Goal: Transaction & Acquisition: Purchase product/service

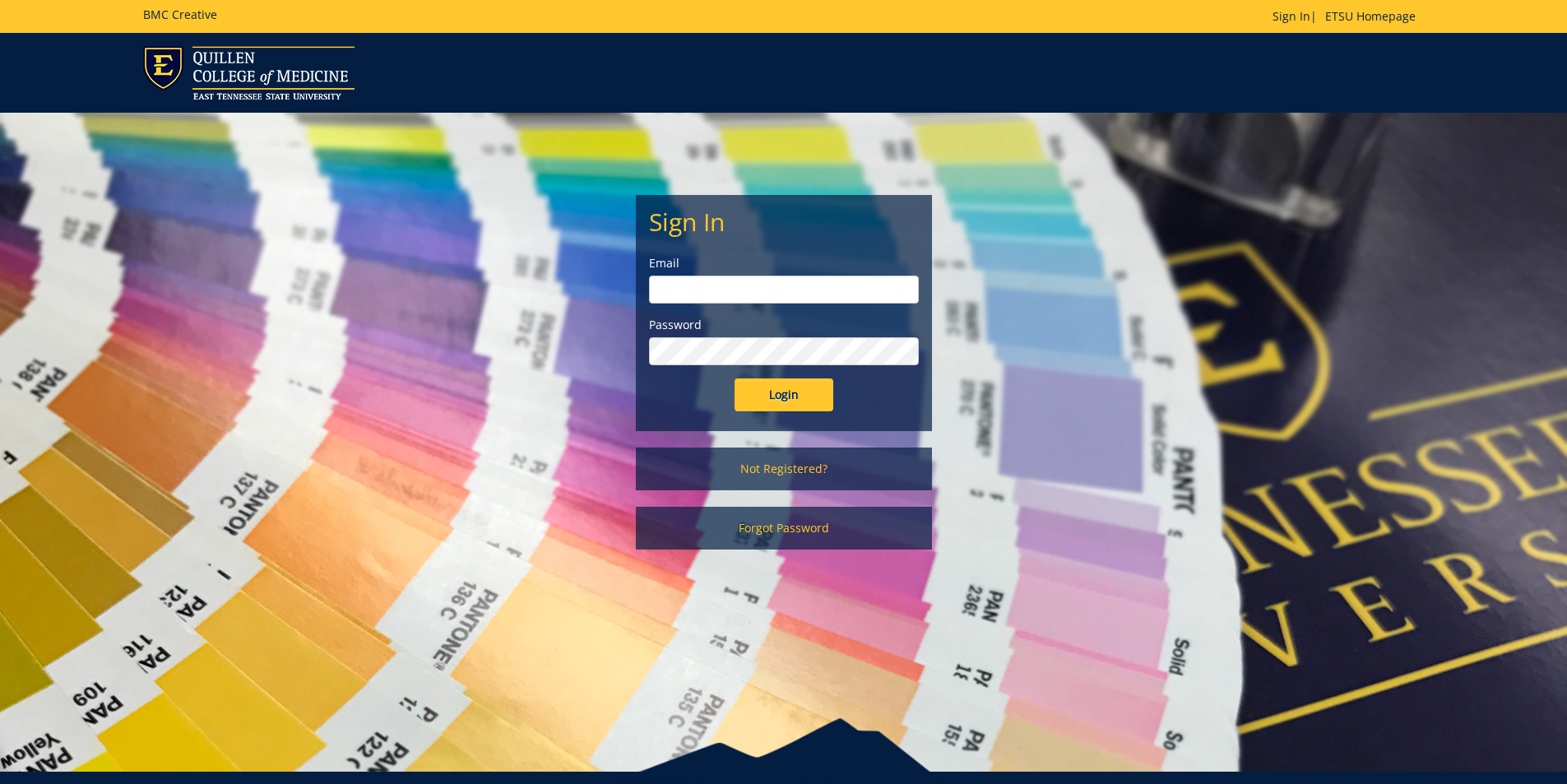
type input "pricejb2@etsu.edu"
click at [795, 390] on input "Login" at bounding box center [784, 394] width 99 height 33
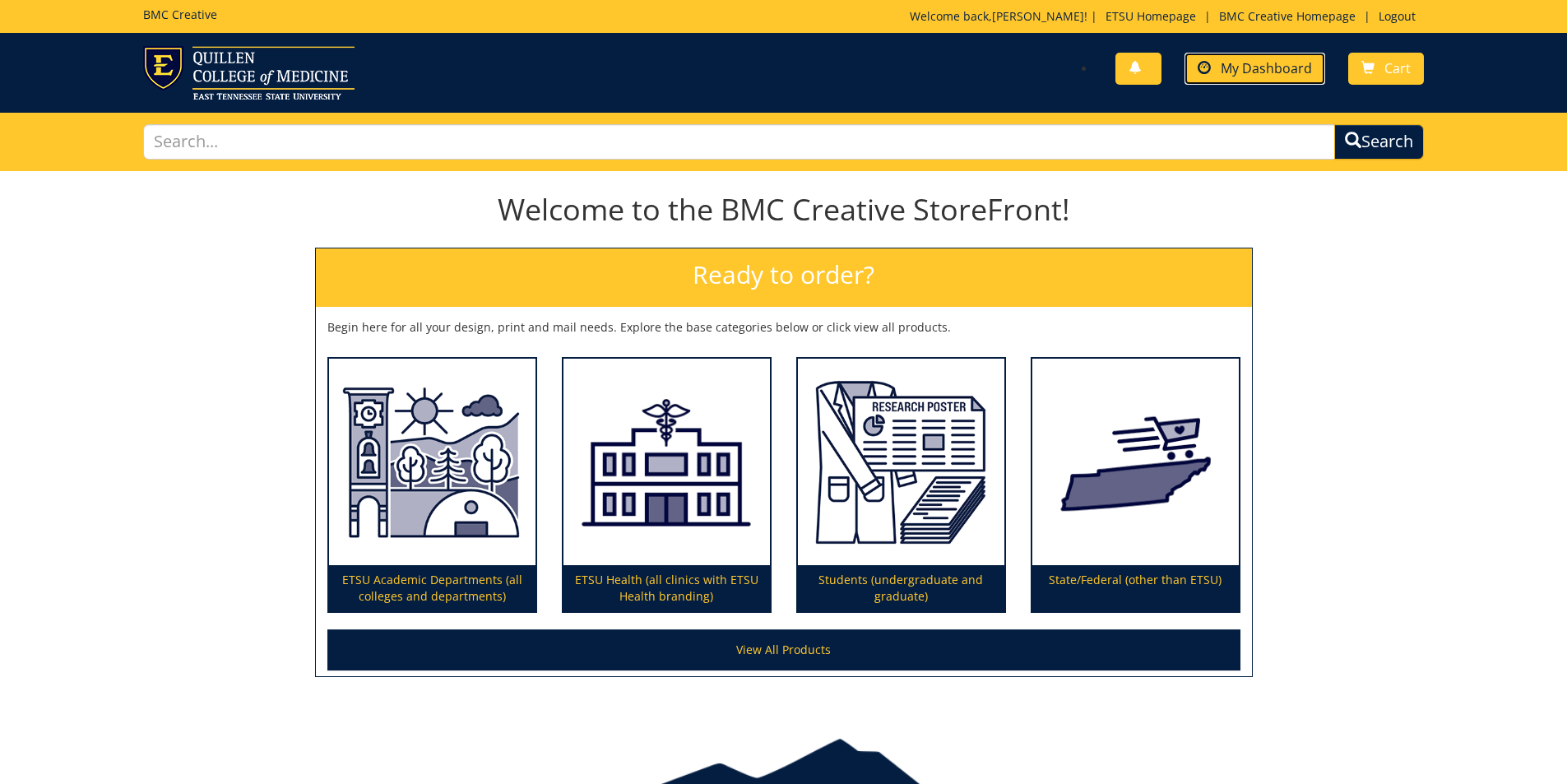
click at [1267, 57] on link "My Dashboard" at bounding box center [1254, 69] width 140 height 32
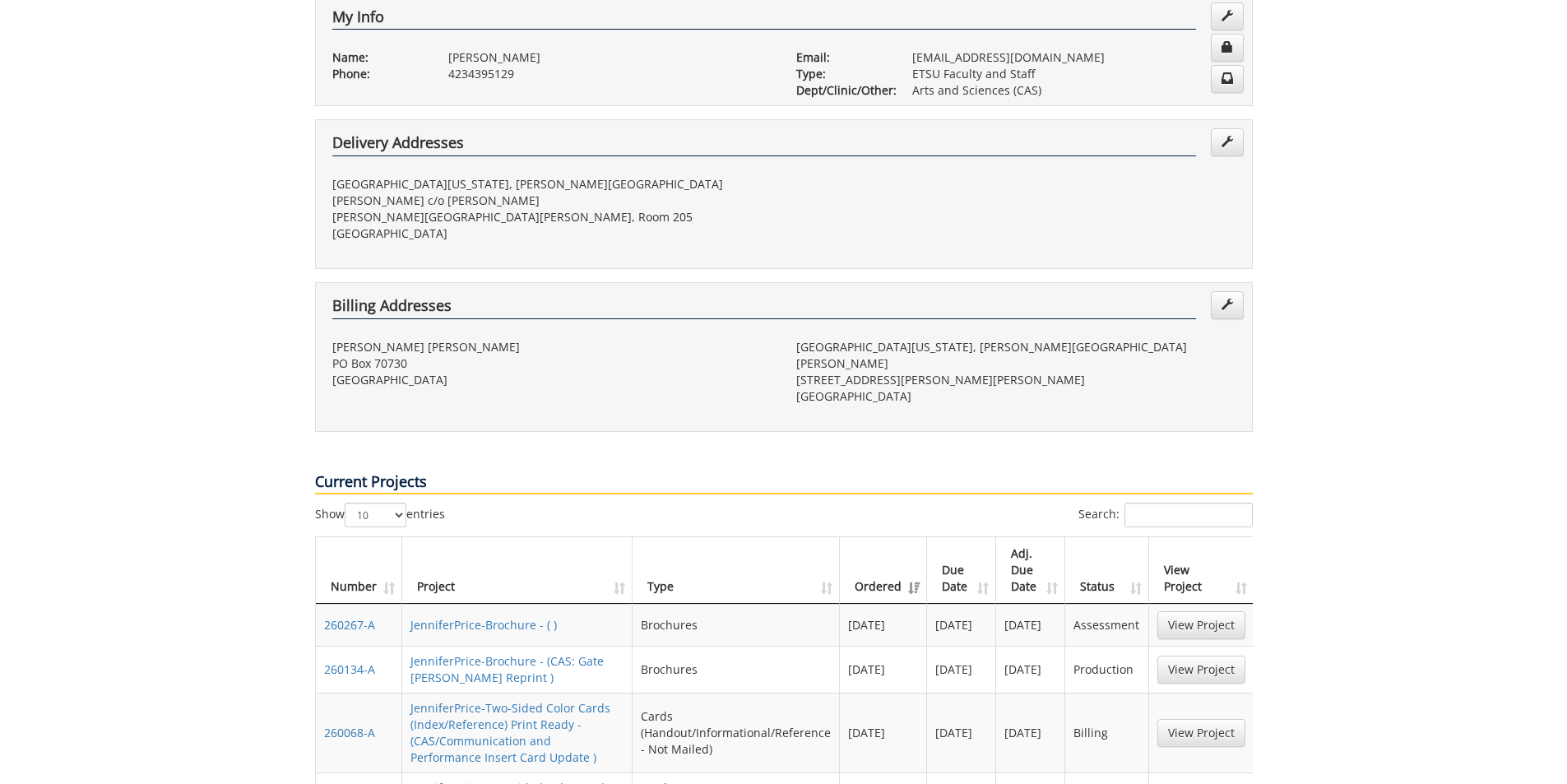
scroll to position [576, 0]
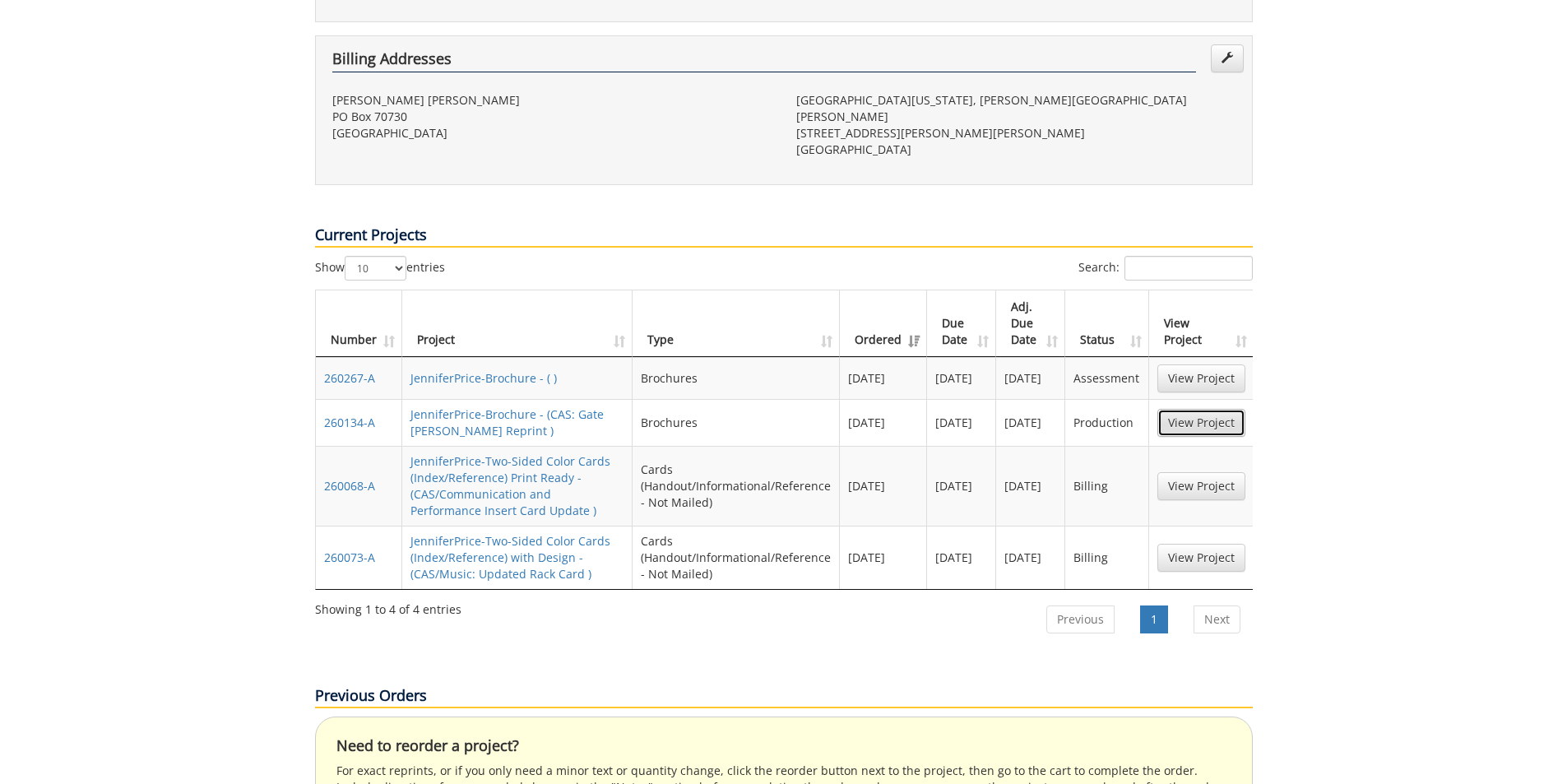
click at [1216, 409] on link "View Project" at bounding box center [1201, 423] width 88 height 28
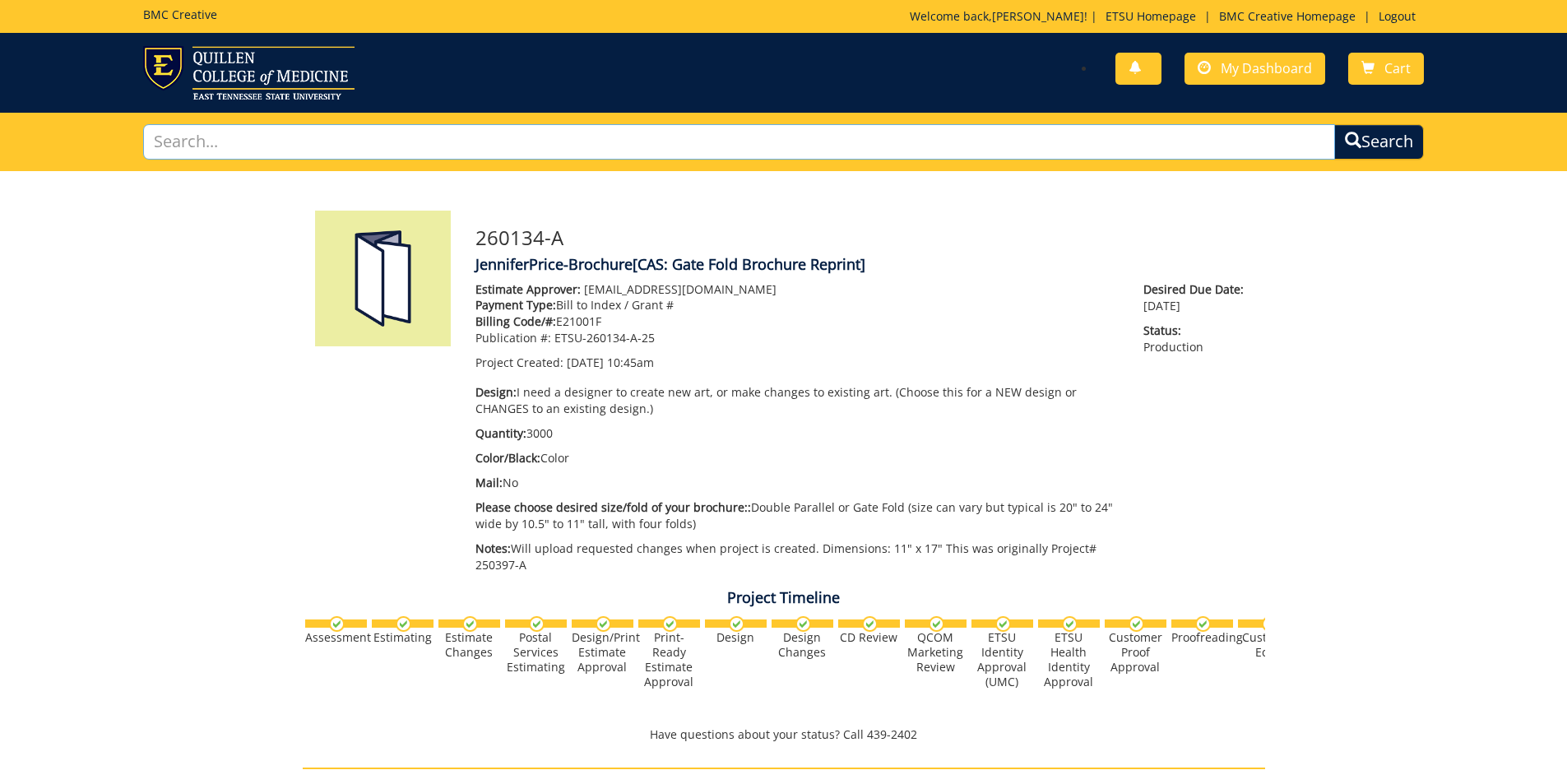
click at [654, 142] on input "text" at bounding box center [739, 142] width 1192 height 35
type input "nametag"
click at [1335, 124] on button "Search" at bounding box center [1380, 142] width 90 height 35
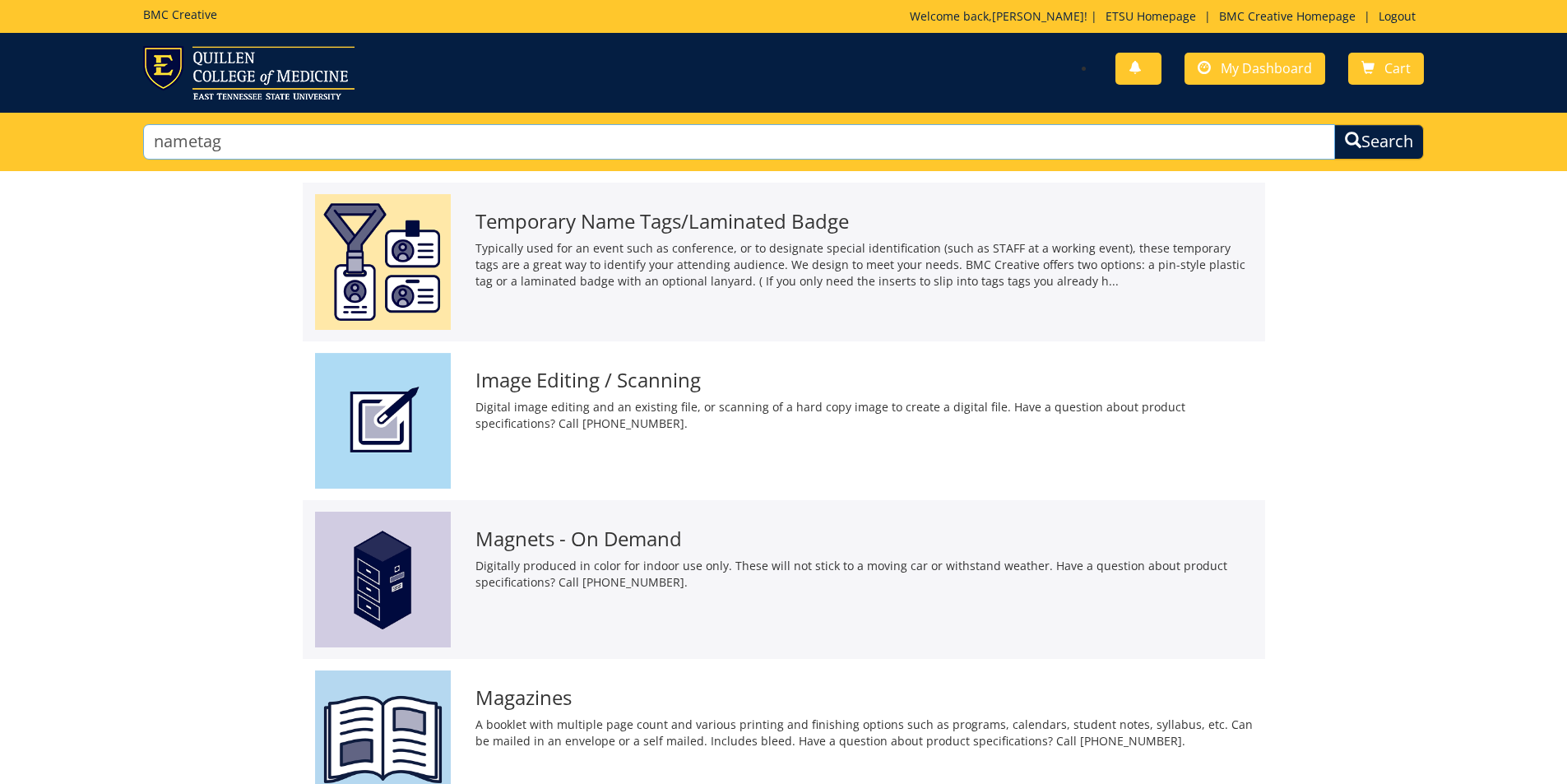
click at [284, 144] on input "nametag" at bounding box center [739, 142] width 1192 height 35
drag, startPoint x: 254, startPoint y: 141, endPoint x: 197, endPoint y: 144, distance: 57.1
click at [197, 144] on input "nametag" at bounding box center [739, 142] width 1192 height 35
type input "name badge"
click at [1335, 124] on button "Search" at bounding box center [1380, 142] width 90 height 35
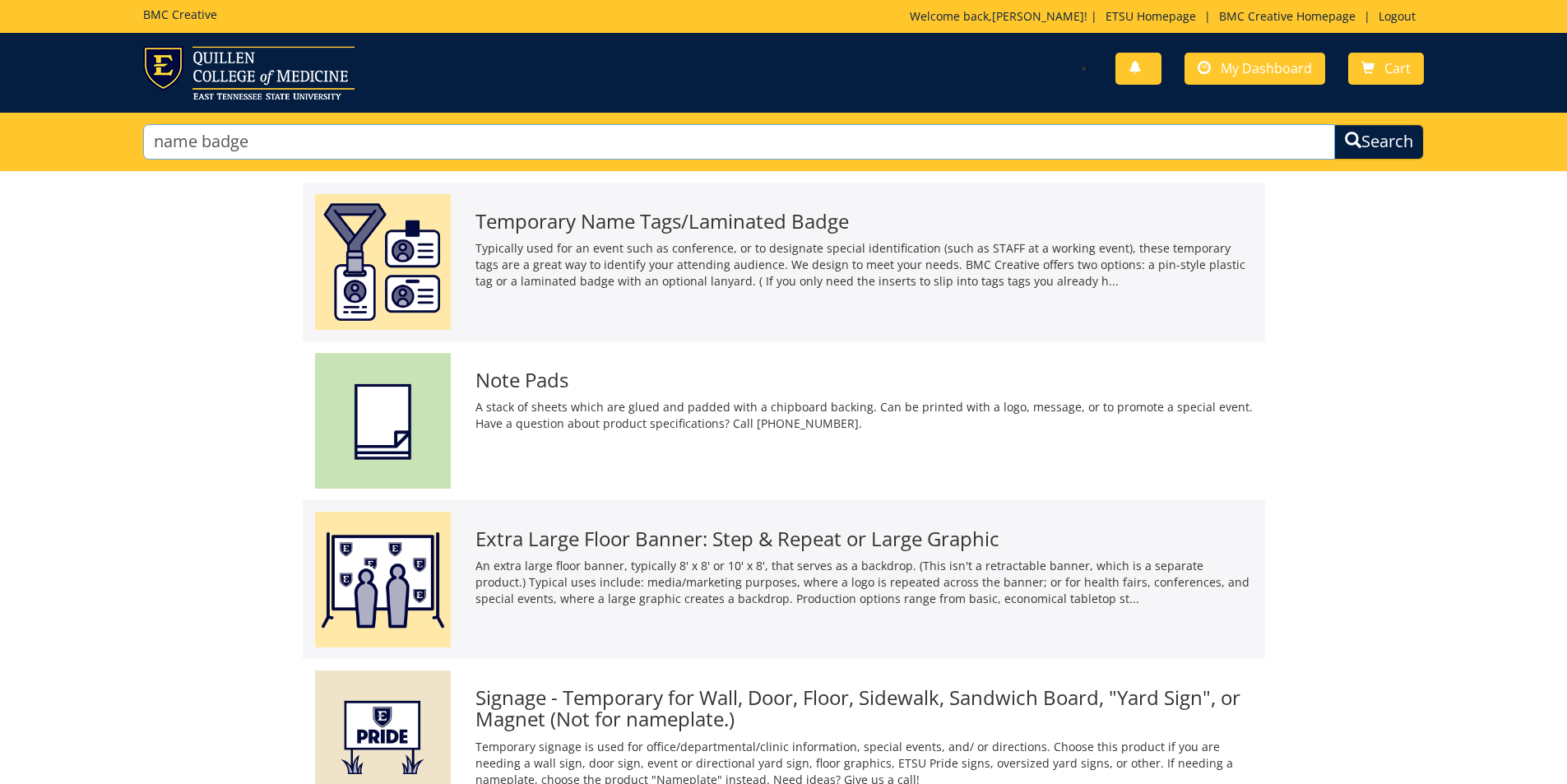
drag, startPoint x: 271, startPoint y: 138, endPoint x: 141, endPoint y: 152, distance: 130.8
click at [141, 152] on div "name badge Search" at bounding box center [784, 142] width 1306 height 58
click at [1239, 58] on link "My Dashboard" at bounding box center [1254, 69] width 140 height 32
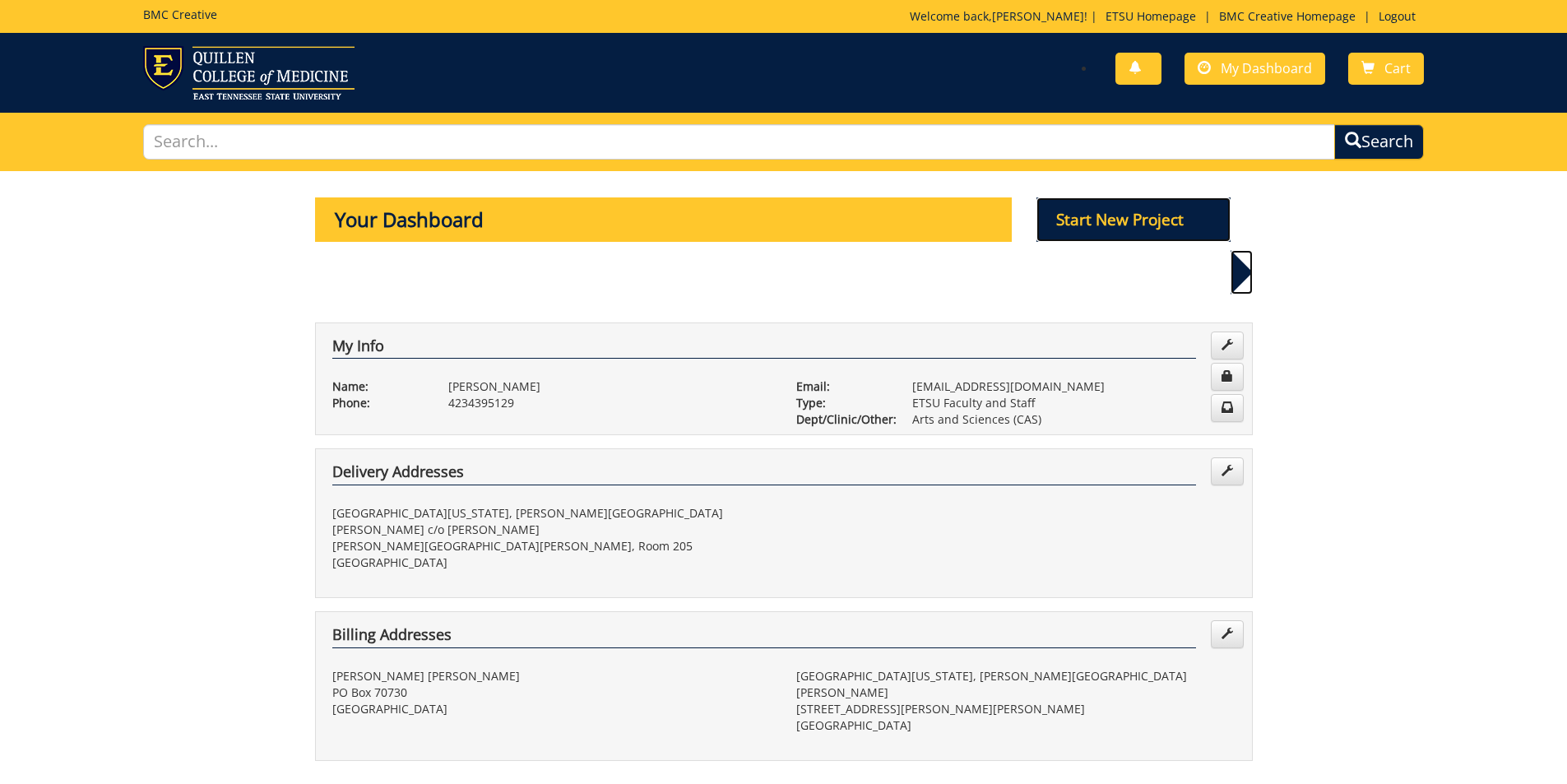
click at [1114, 208] on p "Start New Project" at bounding box center [1133, 220] width 194 height 44
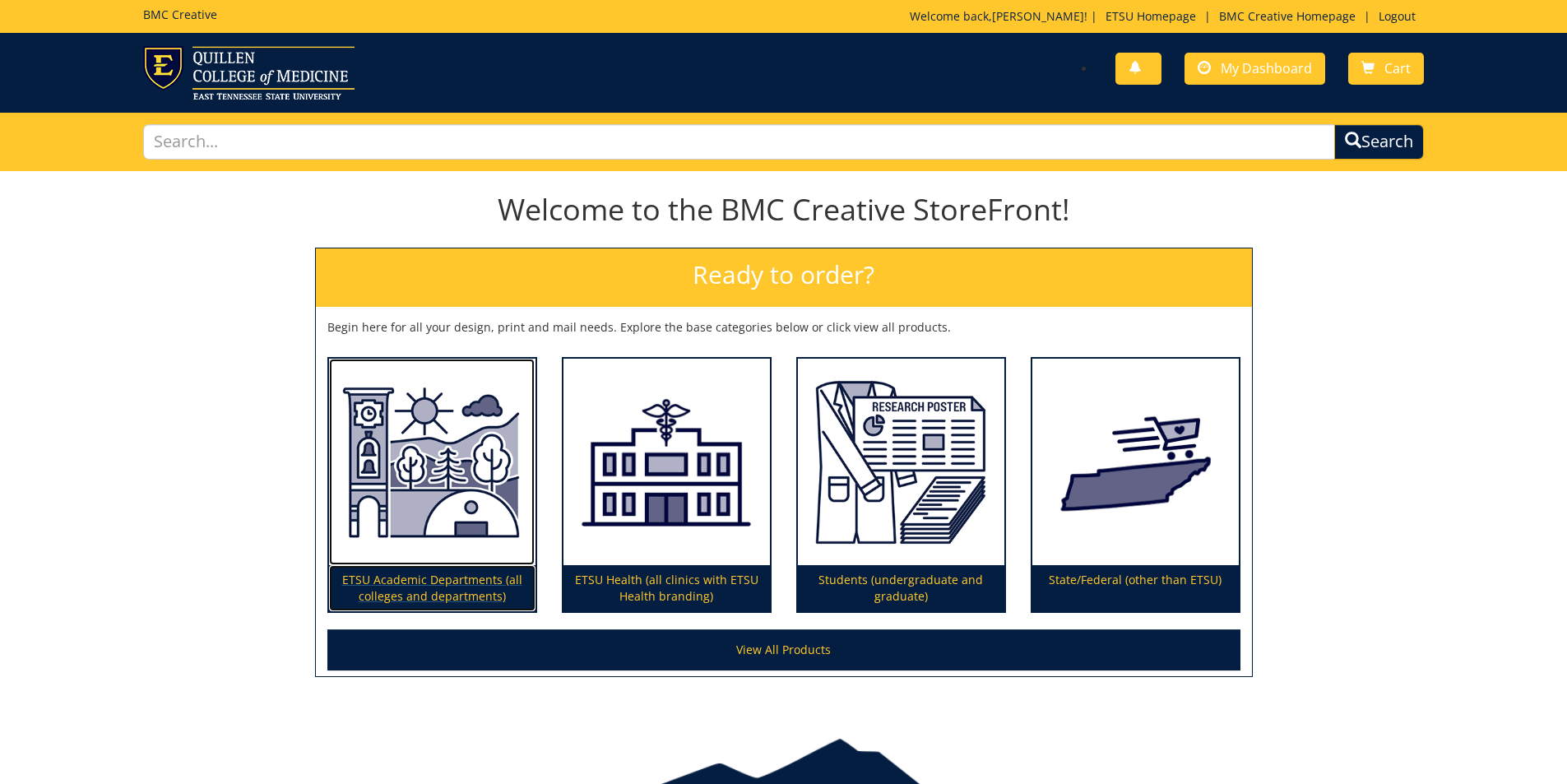
click at [392, 580] on p "ETSU Academic Departments (all colleges and departments)" at bounding box center [433, 588] width 207 height 46
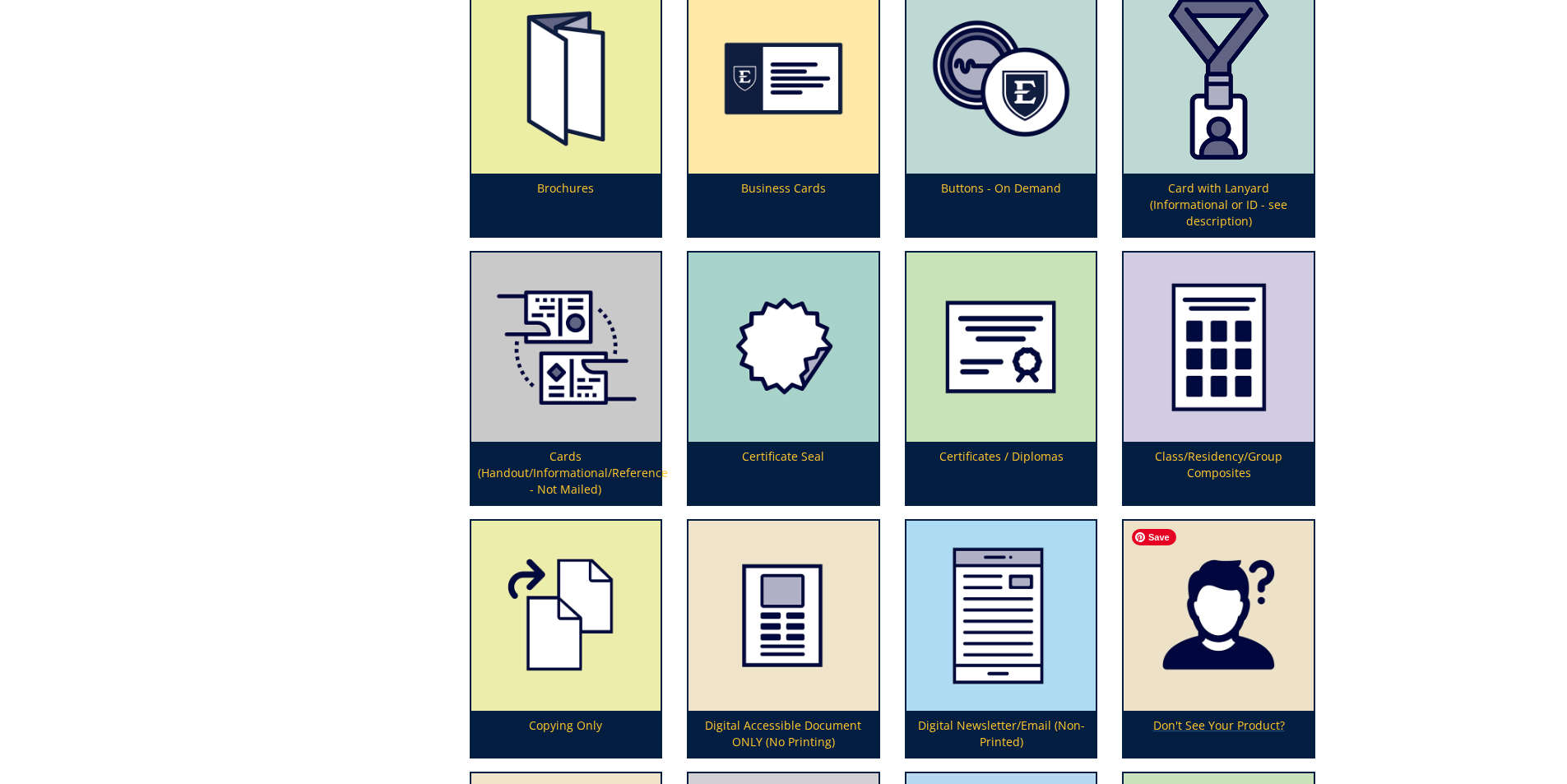
scroll to position [867, 0]
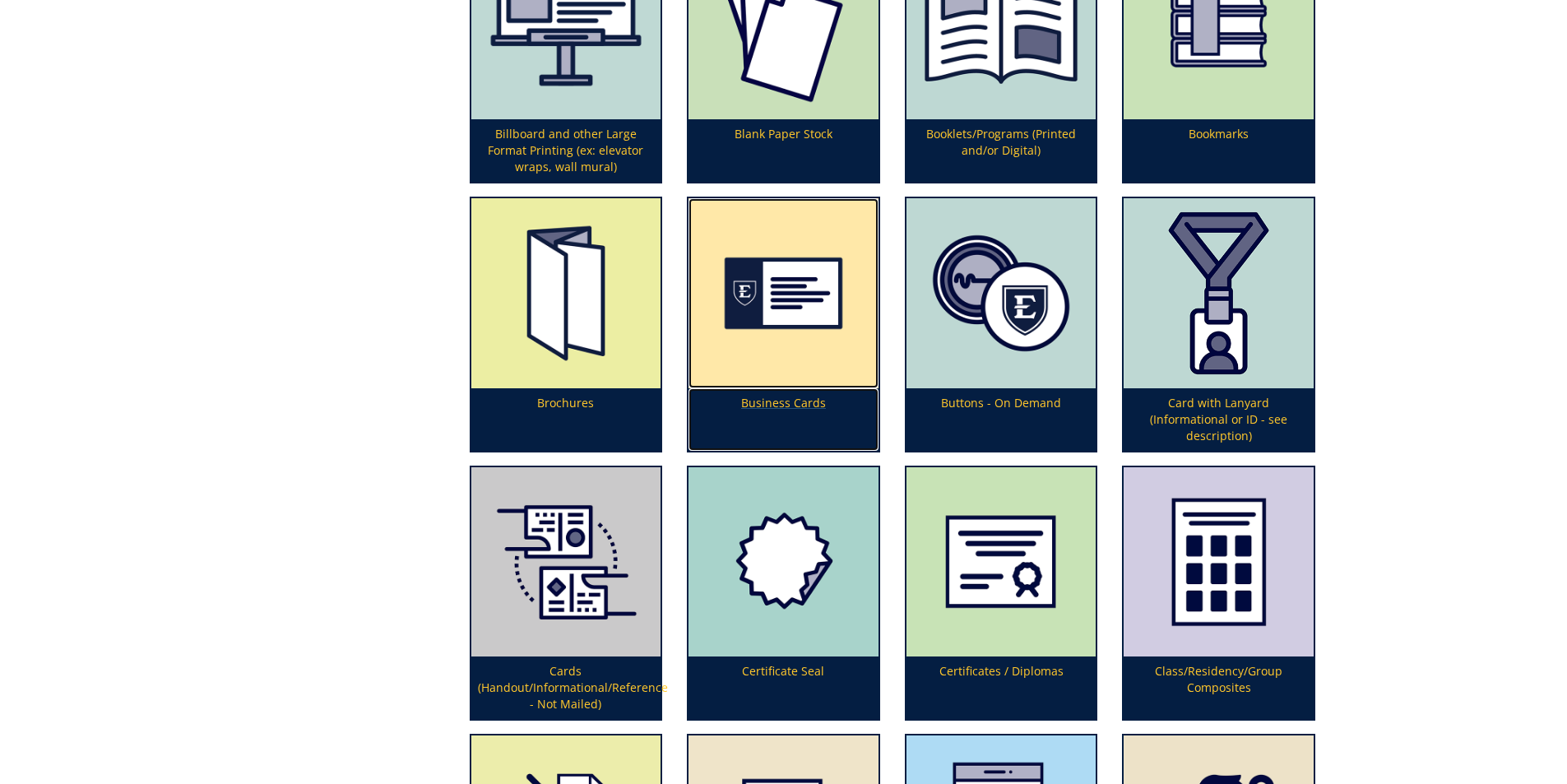
click at [785, 406] on p "Business Cards" at bounding box center [784, 419] width 190 height 63
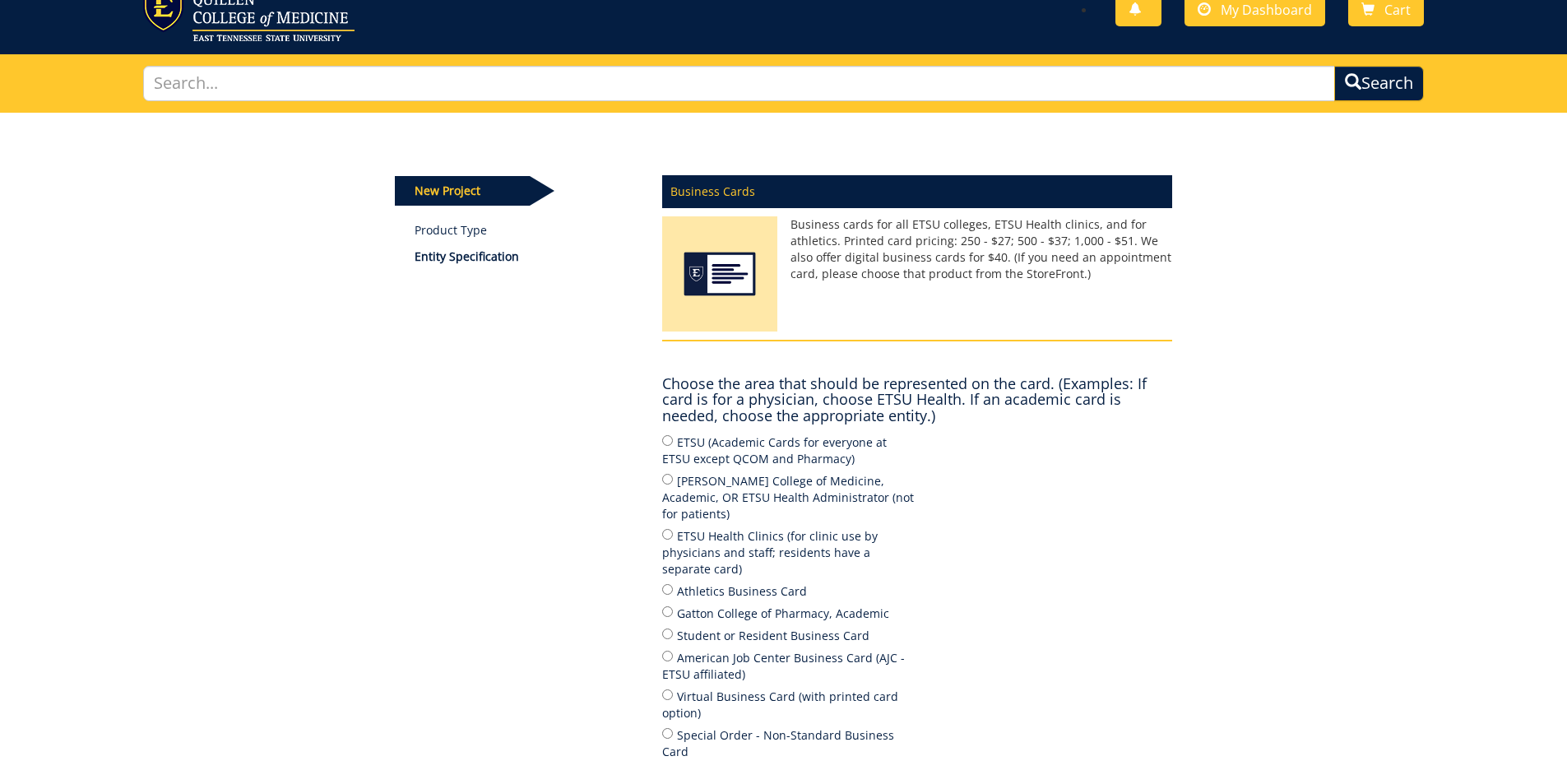
scroll to position [82, 0]
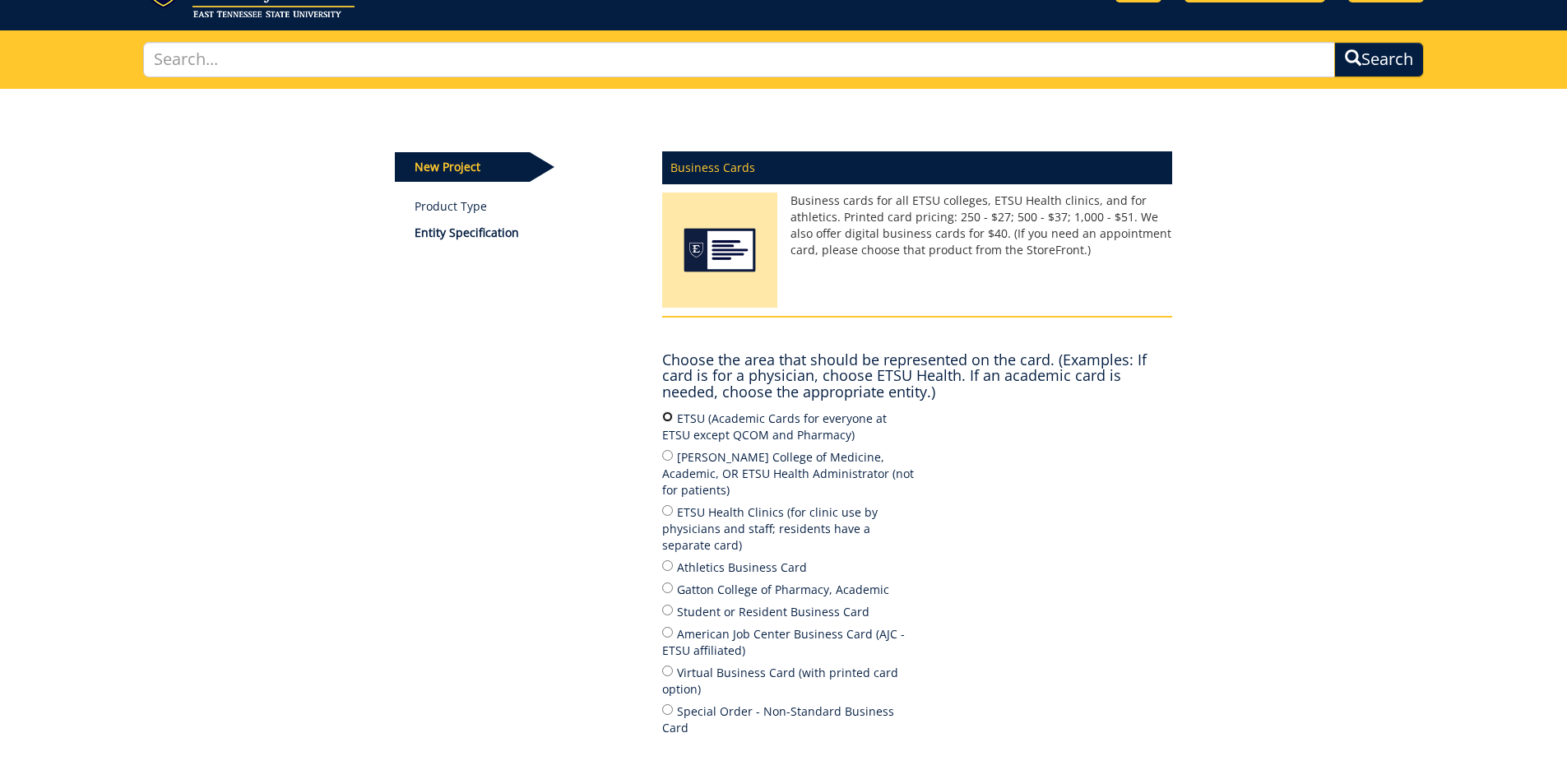
click at [669, 417] on input "ETSU (Academic Cards for everyone at ETSU except QCOM and Pharmacy)" at bounding box center [668, 417] width 11 height 11
radio input "true"
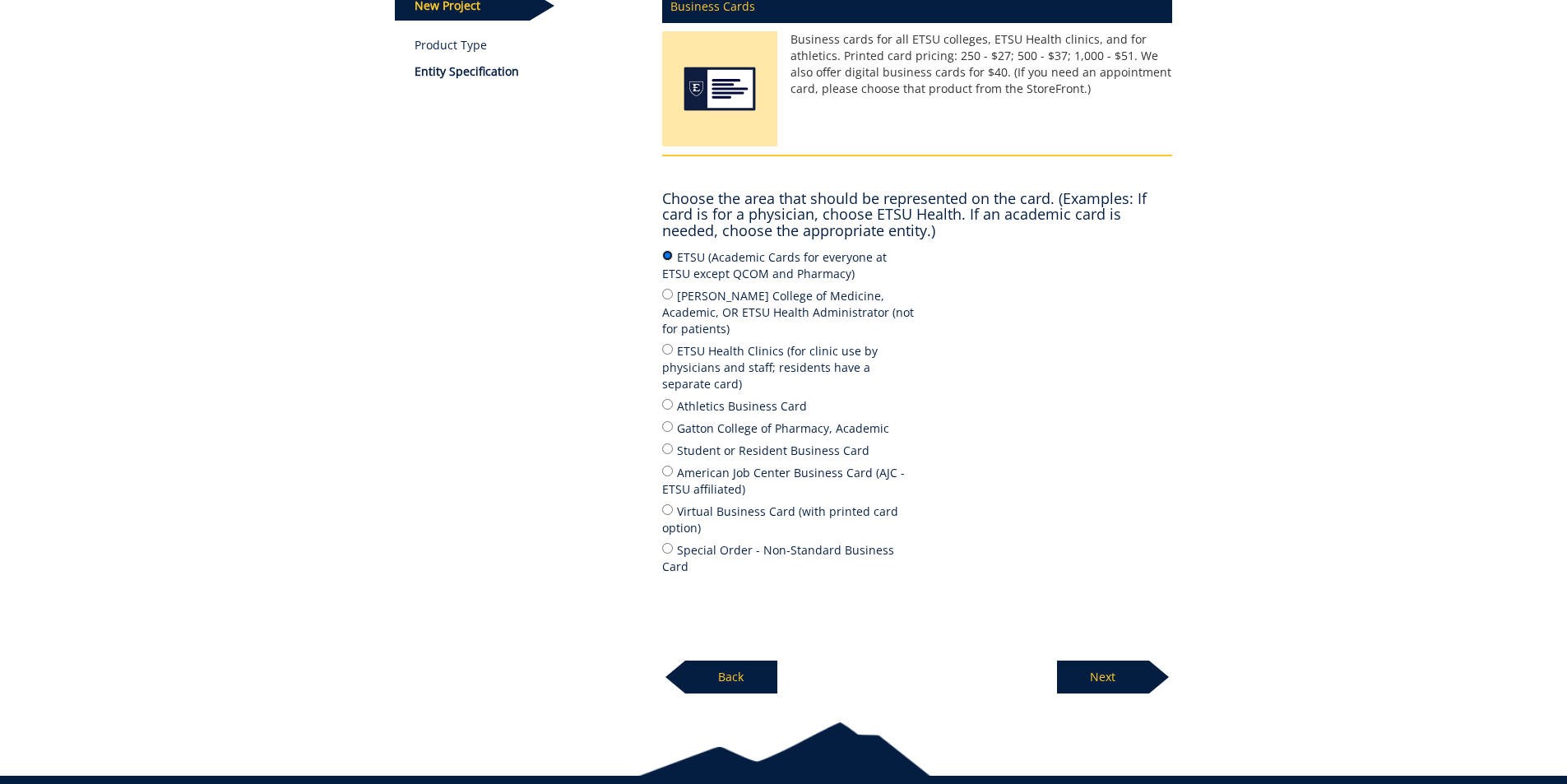
scroll to position [246, 0]
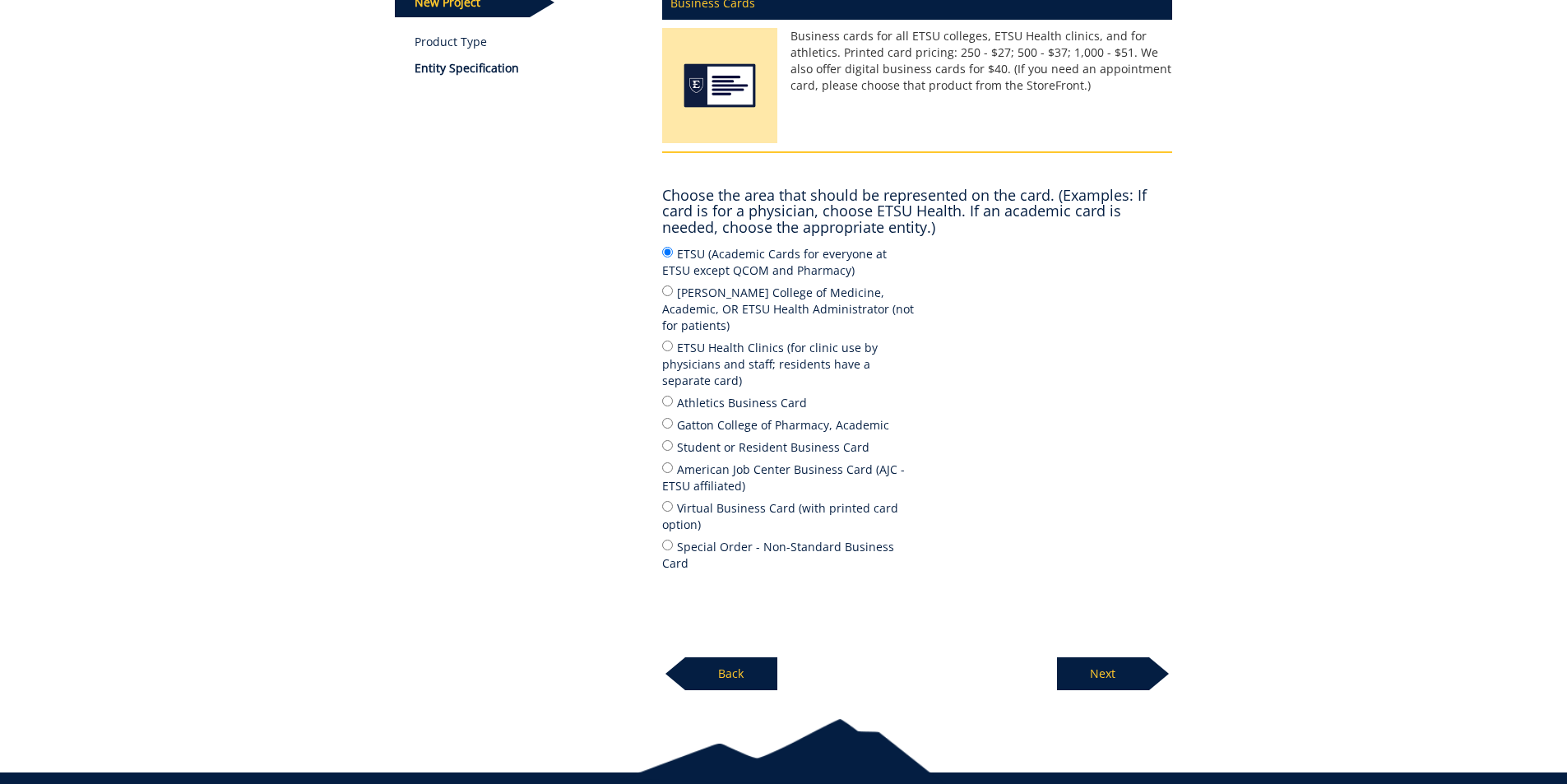
click at [1097, 657] on p "Next" at bounding box center [1103, 673] width 92 height 33
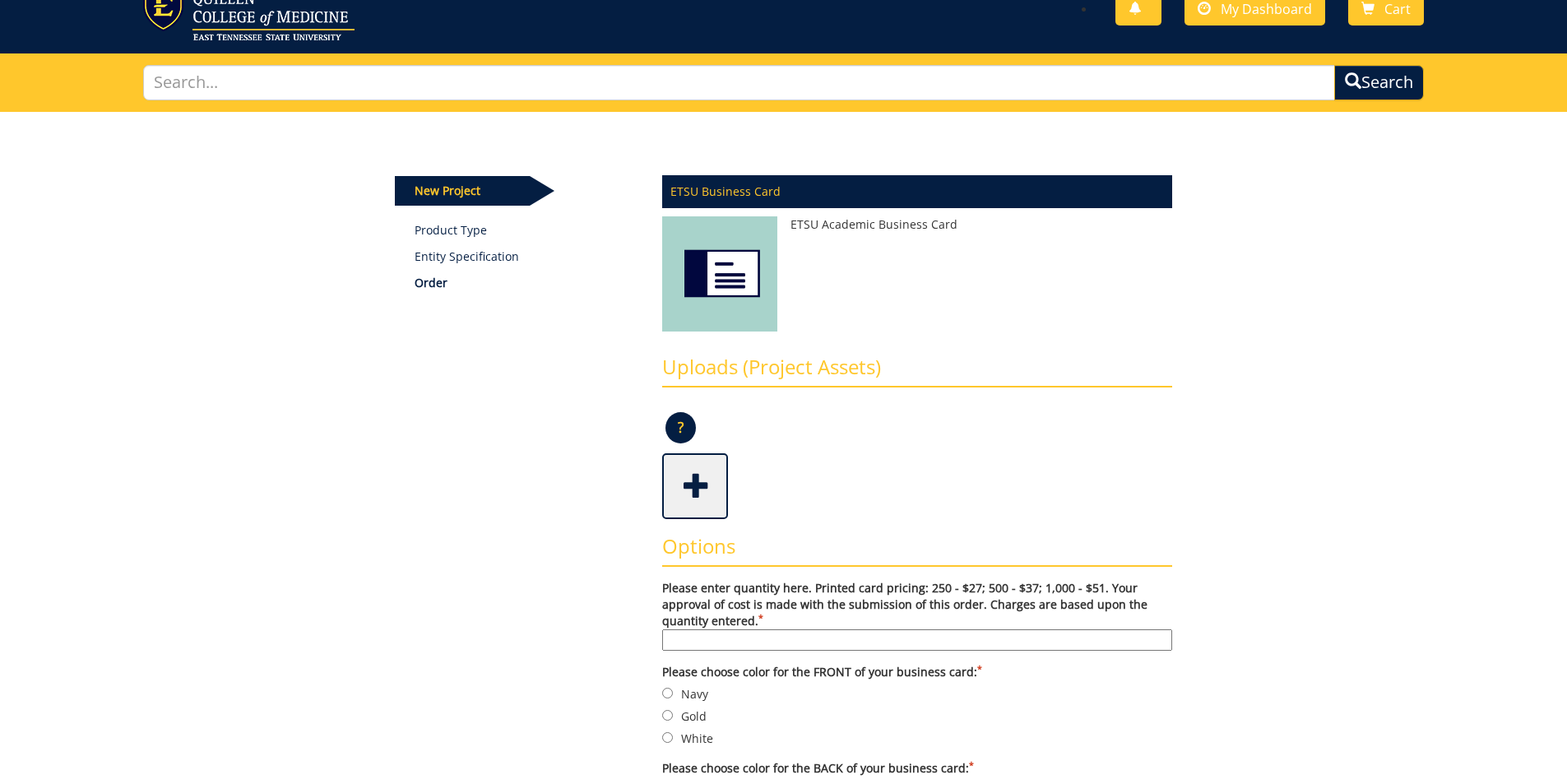
scroll to position [82, 0]
